Goal: Navigation & Orientation: Understand site structure

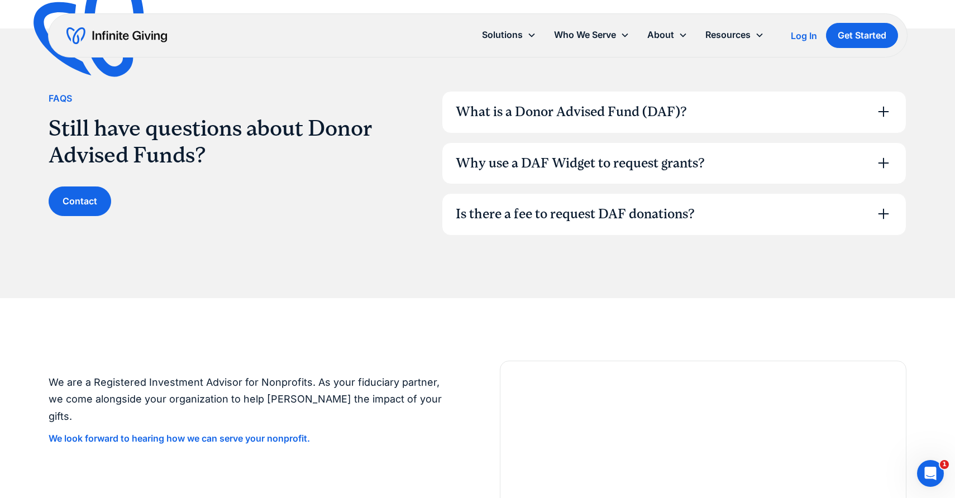
scroll to position [1698, 0]
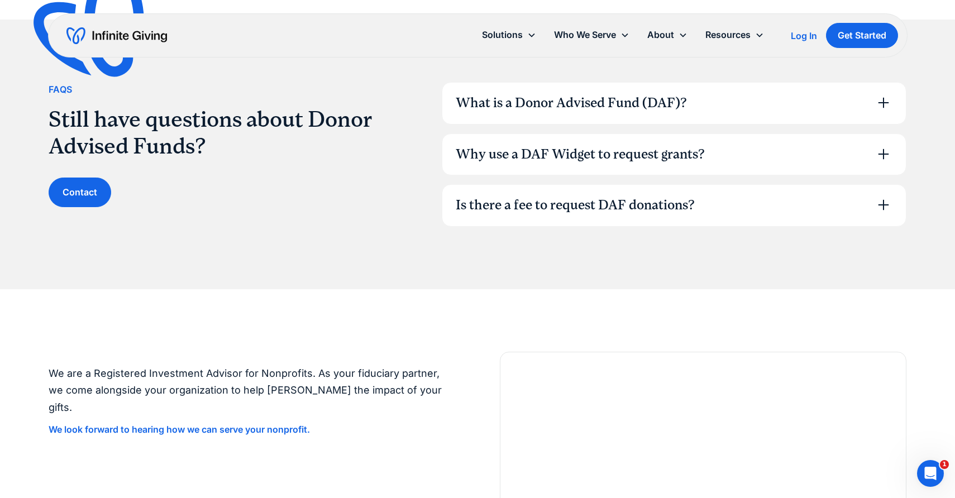
click at [582, 95] on div "What is a Donor Advised Fund (DAF)?" at bounding box center [571, 103] width 231 height 19
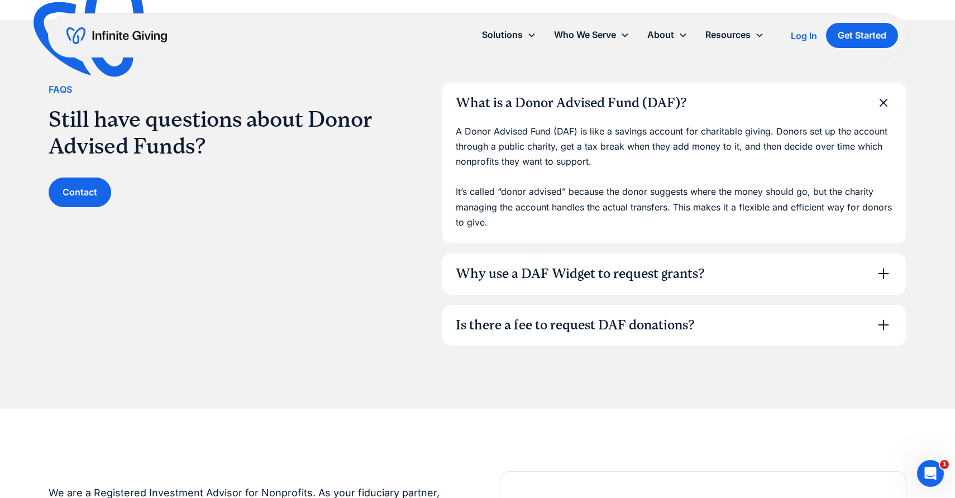
click at [582, 95] on div "What is a Donor Advised Fund (DAF)?" at bounding box center [571, 103] width 231 height 19
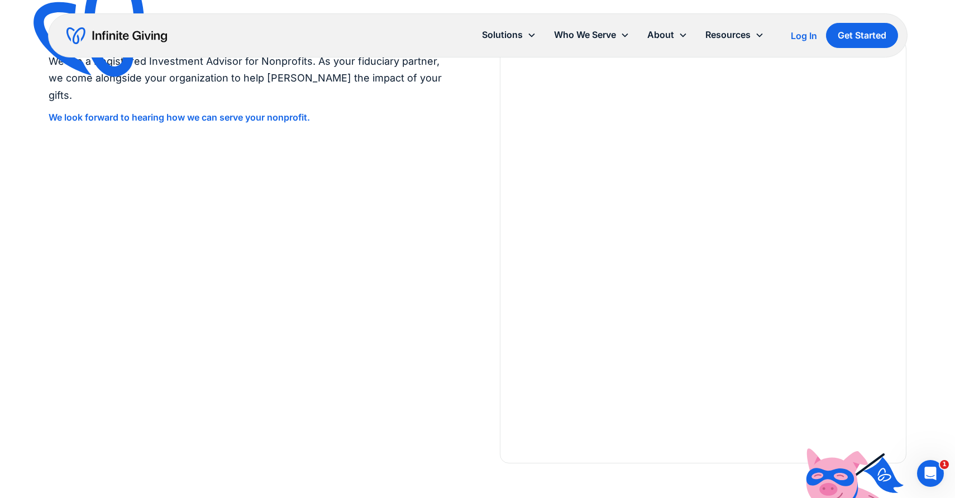
scroll to position [2000, 0]
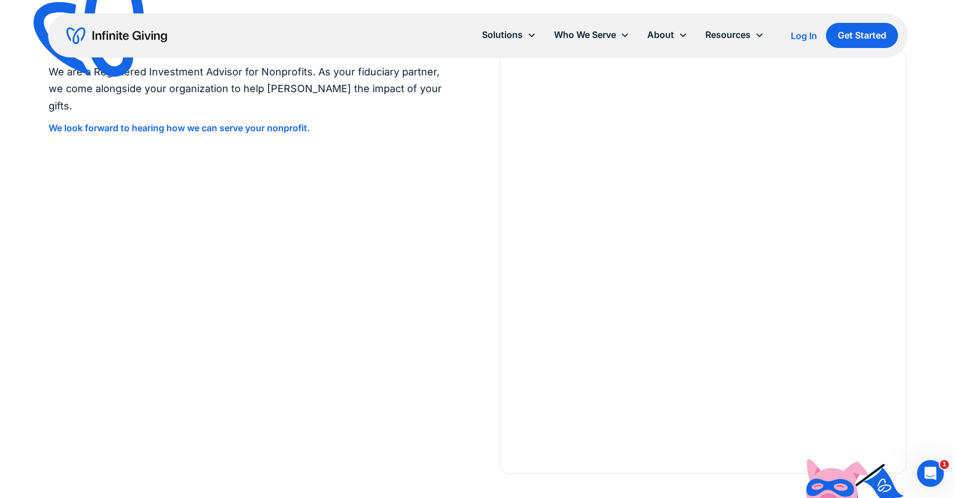
click at [438, 141] on div "We are a Registered Investment Advisor for Nonprofits. As your fiduciary partne…" at bounding box center [477, 262] width 857 height 424
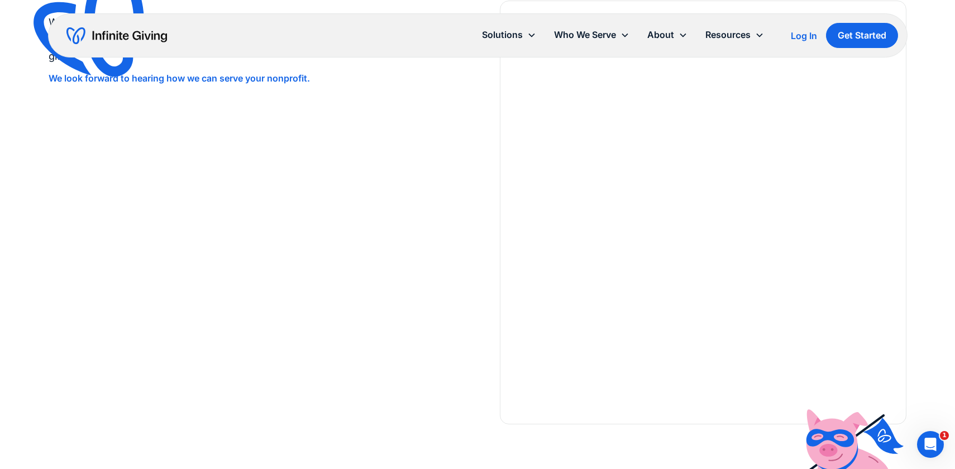
scroll to position [2002, 0]
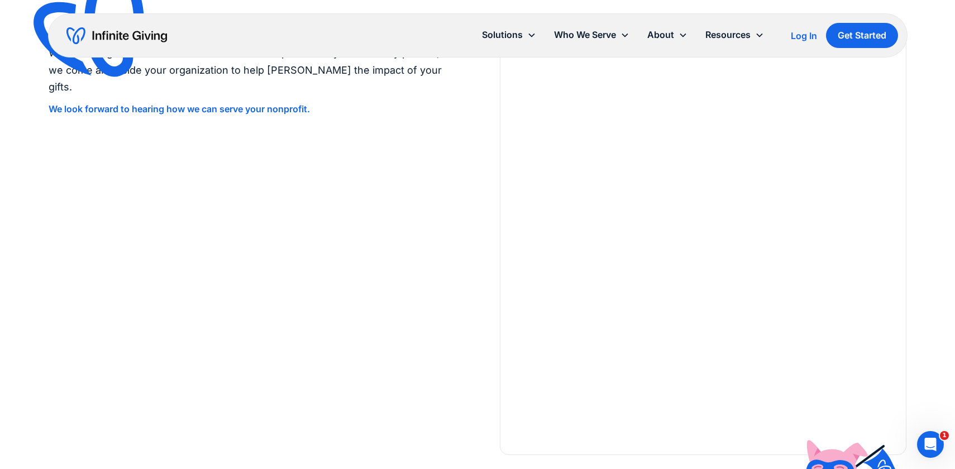
click at [449, 179] on div "We are a Registered Investment Advisor for Nonprofits. As your fiduciary partne…" at bounding box center [477, 243] width 857 height 424
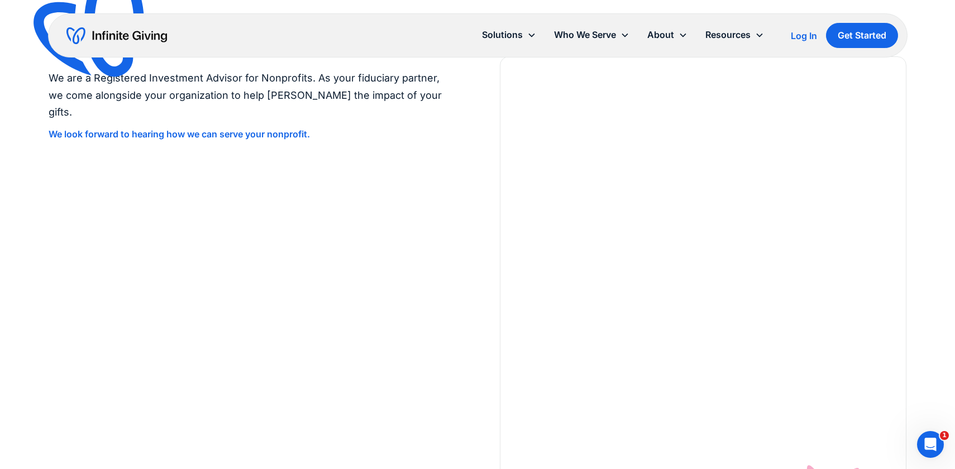
scroll to position [1985, 0]
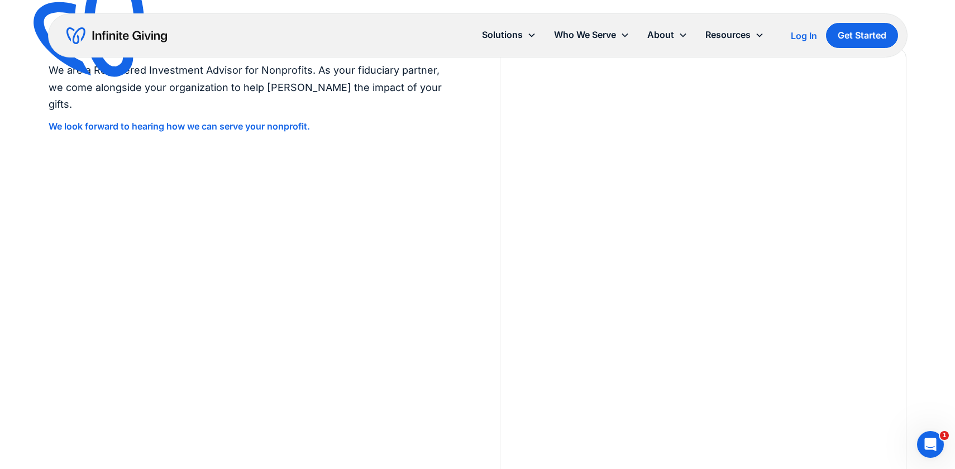
click at [478, 282] on div "We are a Registered Investment Advisor for Nonprofits. As your fiduciary partne…" at bounding box center [477, 271] width 857 height 444
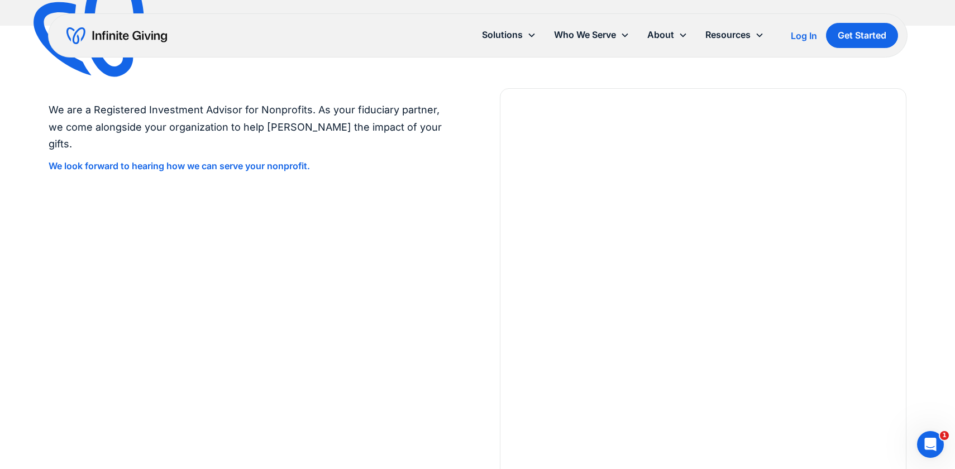
scroll to position [1963, 0]
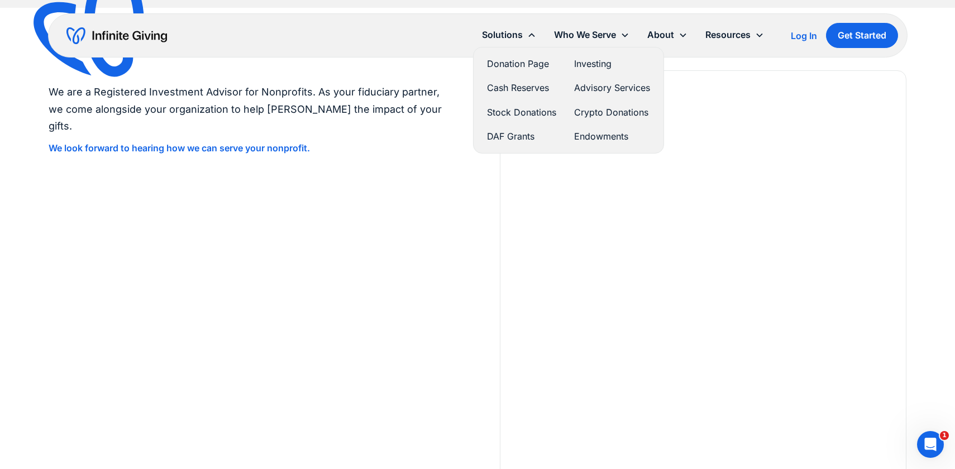
click at [529, 65] on link "Donation Page" at bounding box center [521, 63] width 69 height 15
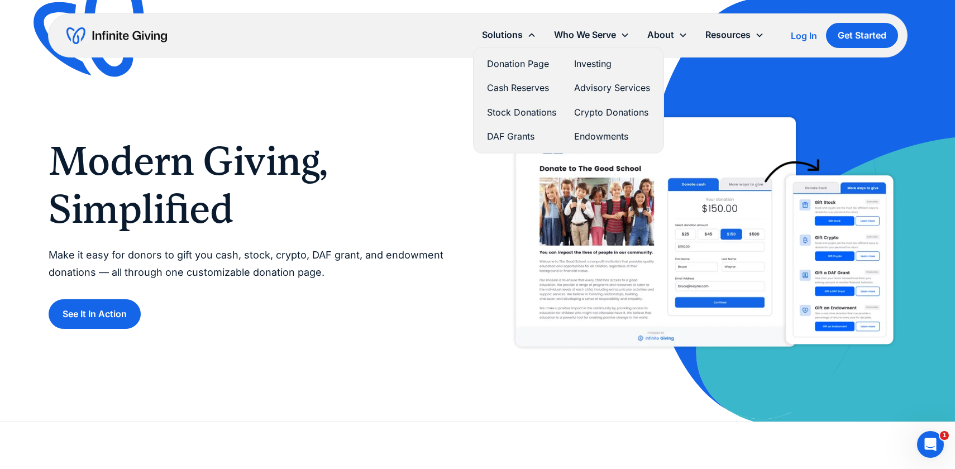
click at [496, 141] on link "DAF Grants" at bounding box center [521, 136] width 69 height 15
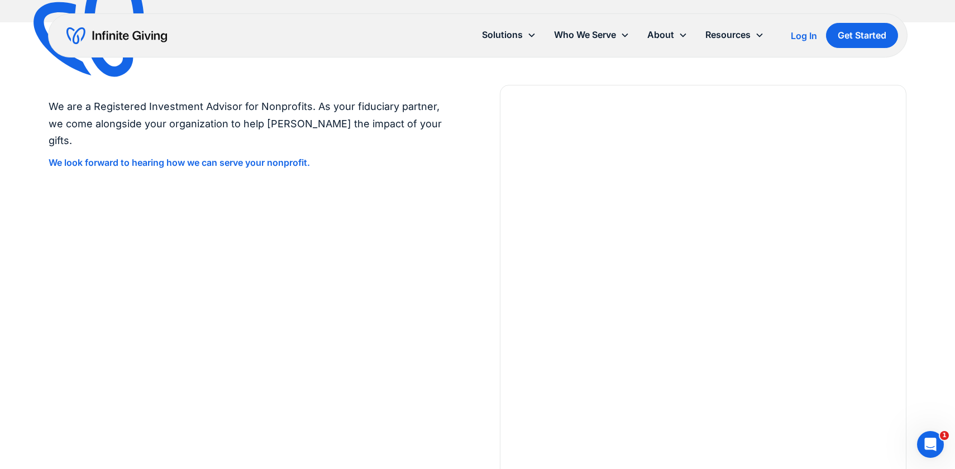
scroll to position [1953, 0]
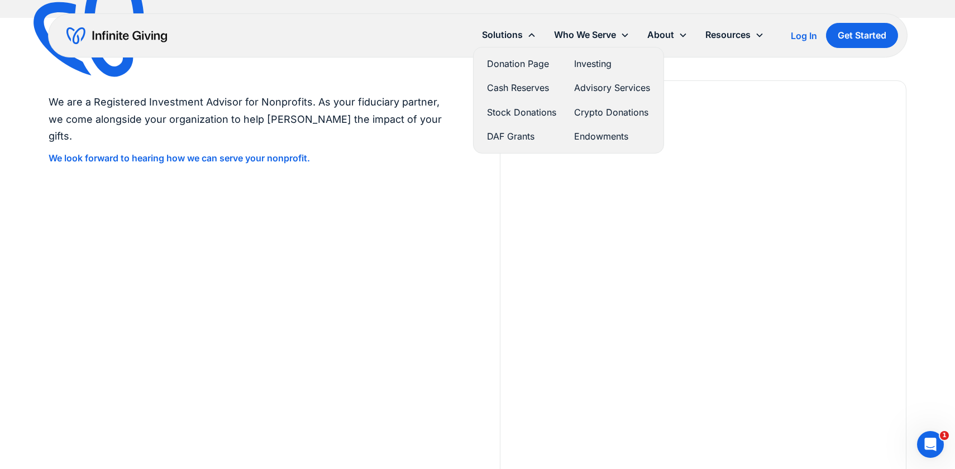
click at [516, 111] on link "Stock Donations" at bounding box center [521, 112] width 69 height 15
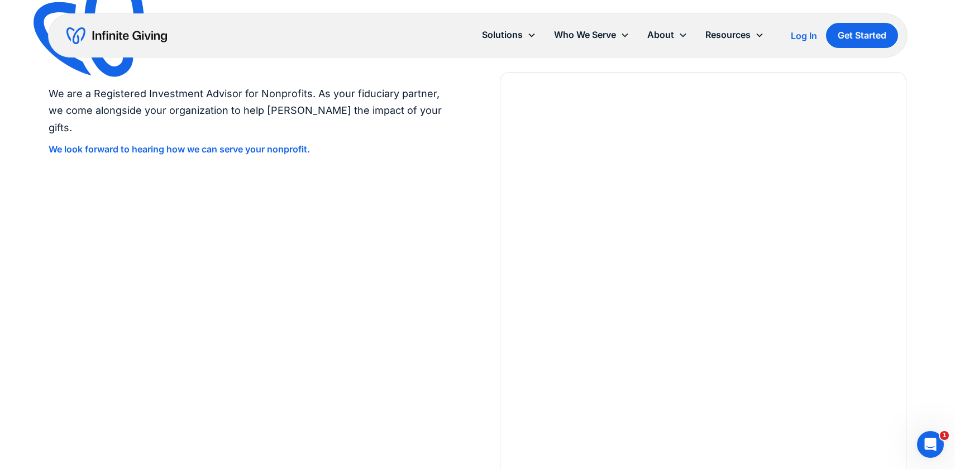
scroll to position [2728, 0]
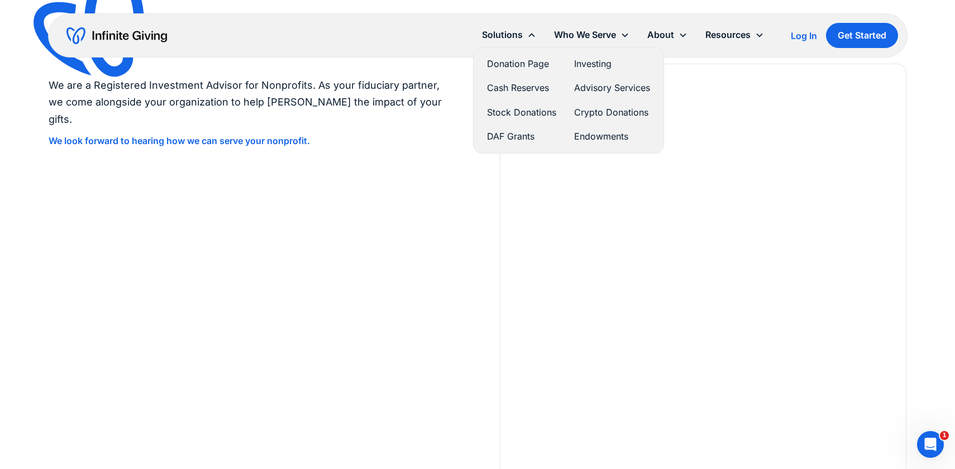
click at [594, 93] on link "Advisory Services" at bounding box center [612, 87] width 76 height 15
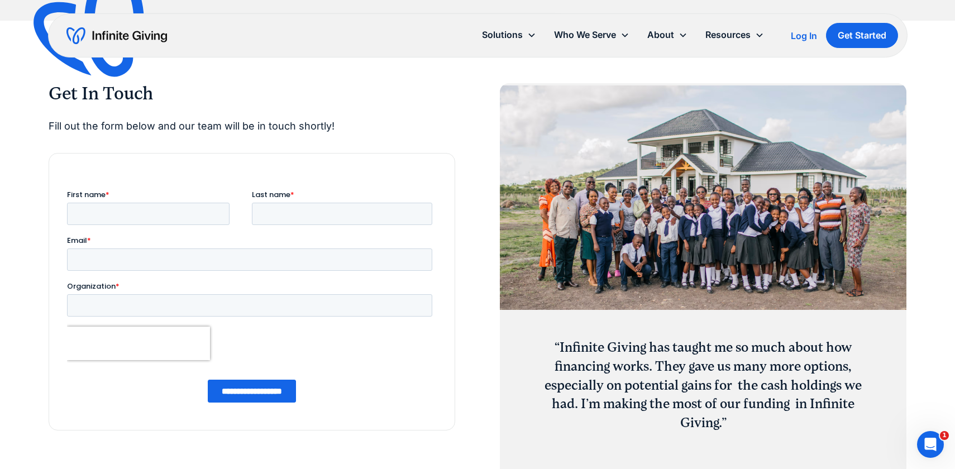
scroll to position [1363, 0]
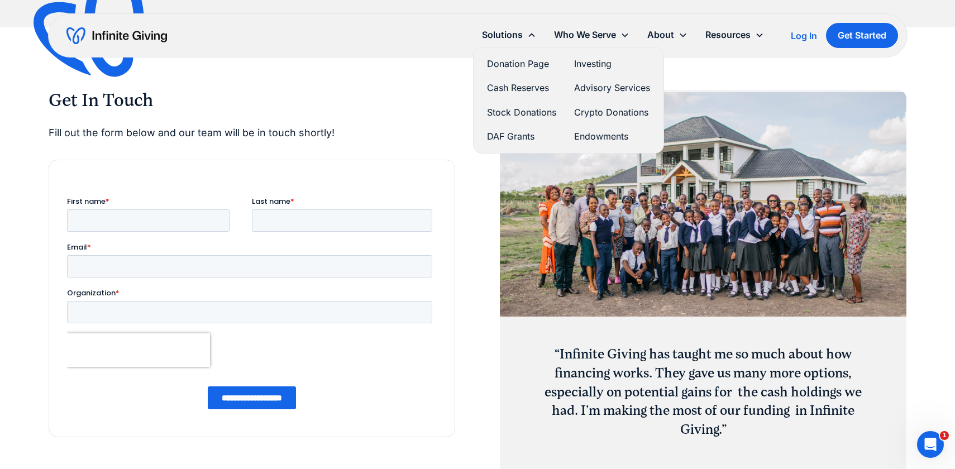
click at [605, 116] on link "Crypto Donations" at bounding box center [612, 112] width 76 height 15
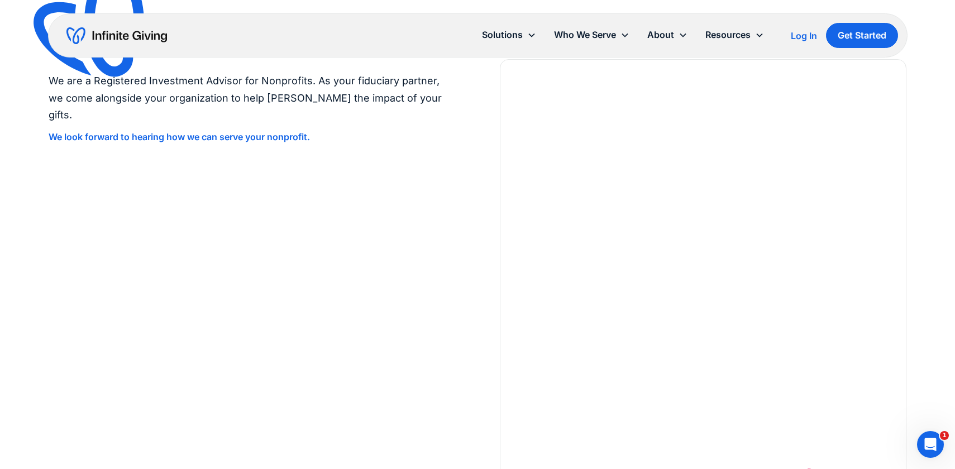
scroll to position [2954, 0]
click at [639, 90] on div at bounding box center [703, 269] width 406 height 424
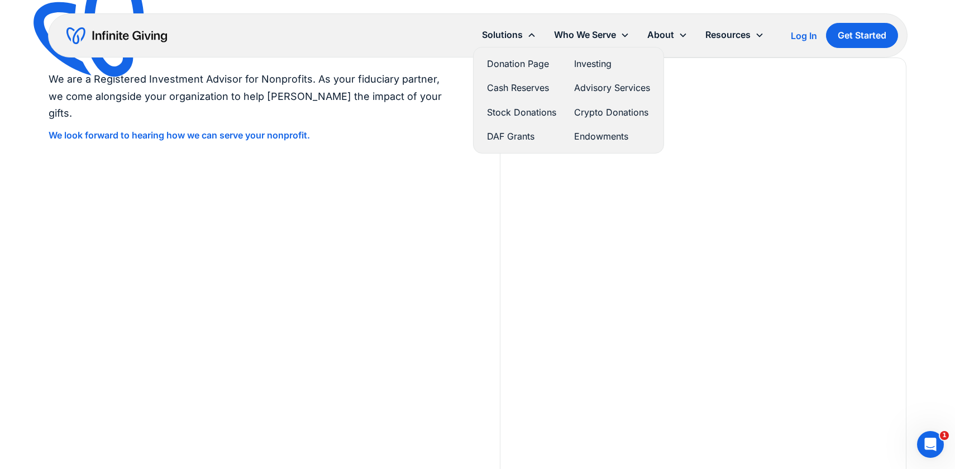
click at [601, 135] on link "Endowments" at bounding box center [612, 136] width 76 height 15
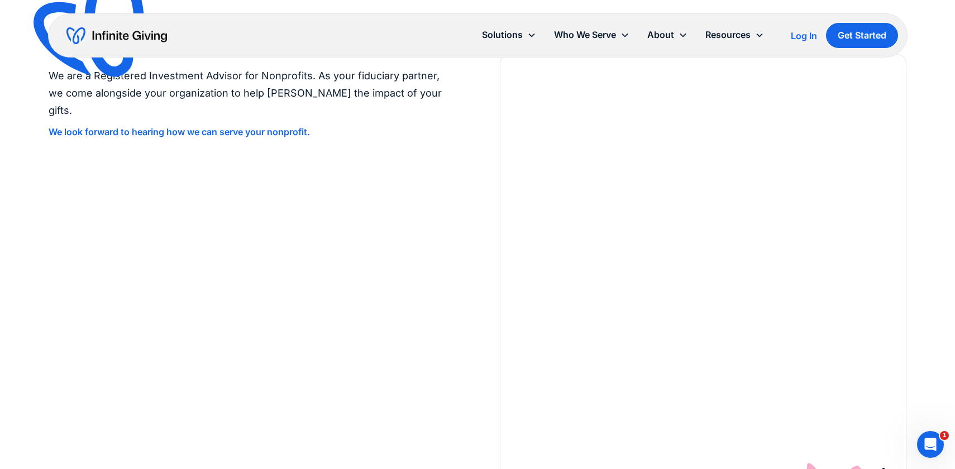
scroll to position [4159, 0]
click at [850, 33] on link "Get Started" at bounding box center [862, 35] width 72 height 25
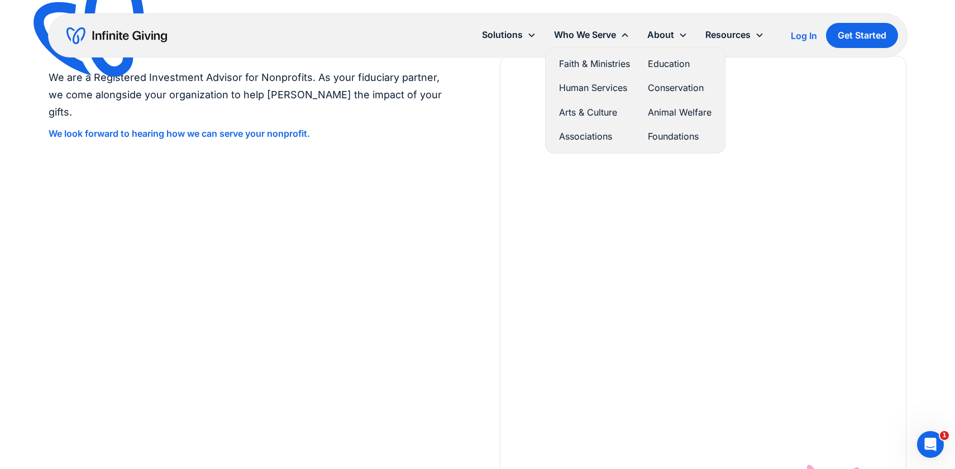
click at [600, 66] on link "Faith & Ministries" at bounding box center [594, 63] width 71 height 15
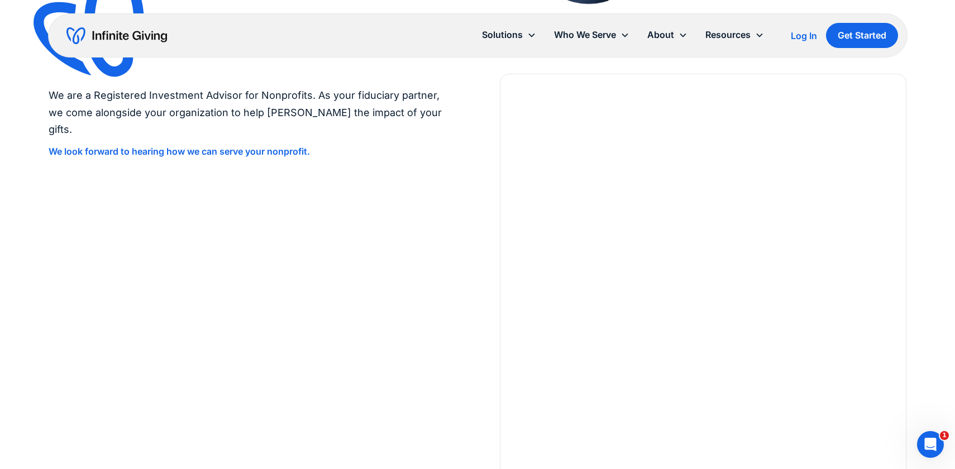
scroll to position [2320, 0]
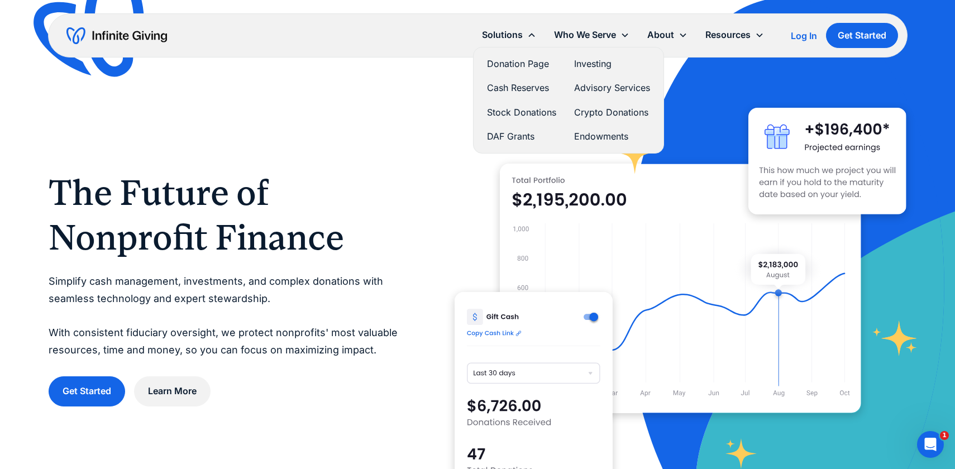
click at [522, 60] on link "Donation Page" at bounding box center [521, 63] width 69 height 15
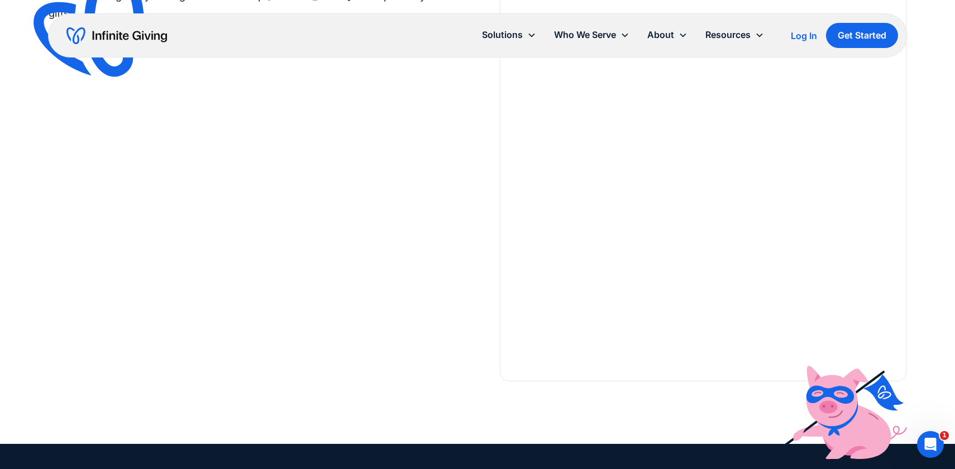
scroll to position [1982, 0]
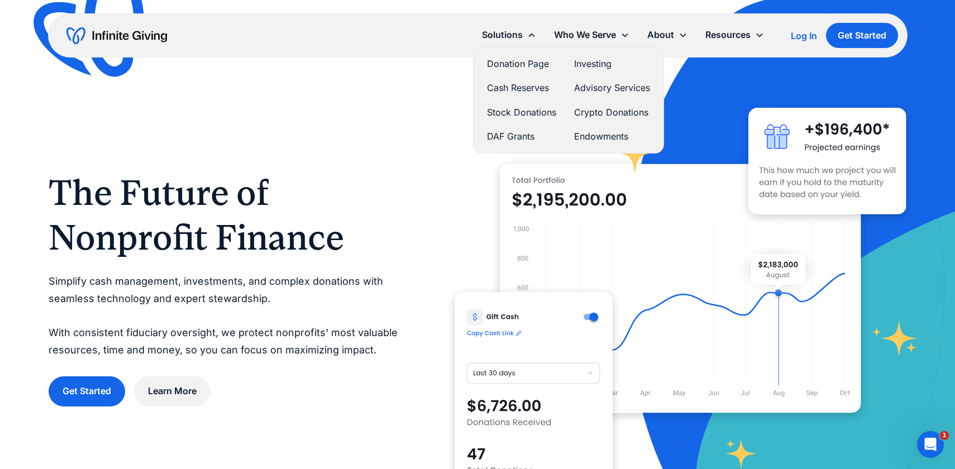
click at [504, 70] on link "Donation Page" at bounding box center [521, 63] width 69 height 15
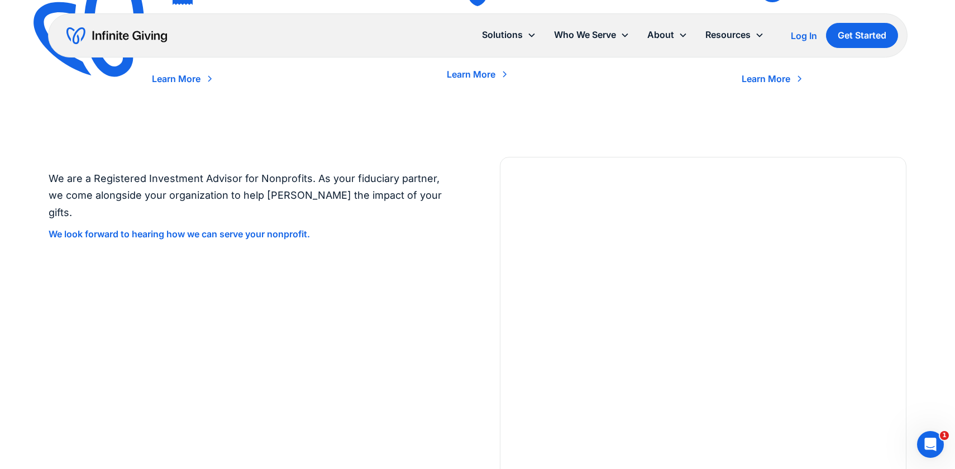
scroll to position [1876, 0]
